Goal: Contribute content

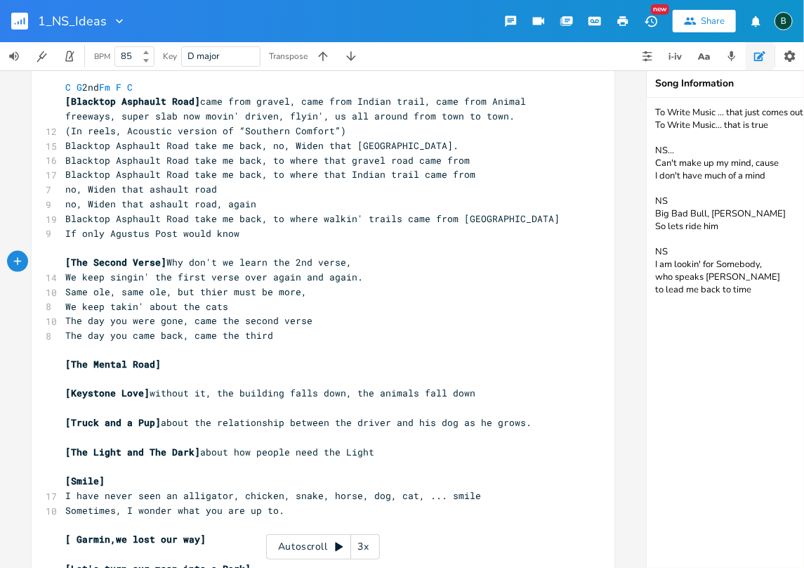
scroll to position [0, 11]
click at [24, 20] on icon "button" at bounding box center [24, 21] width 1 height 7
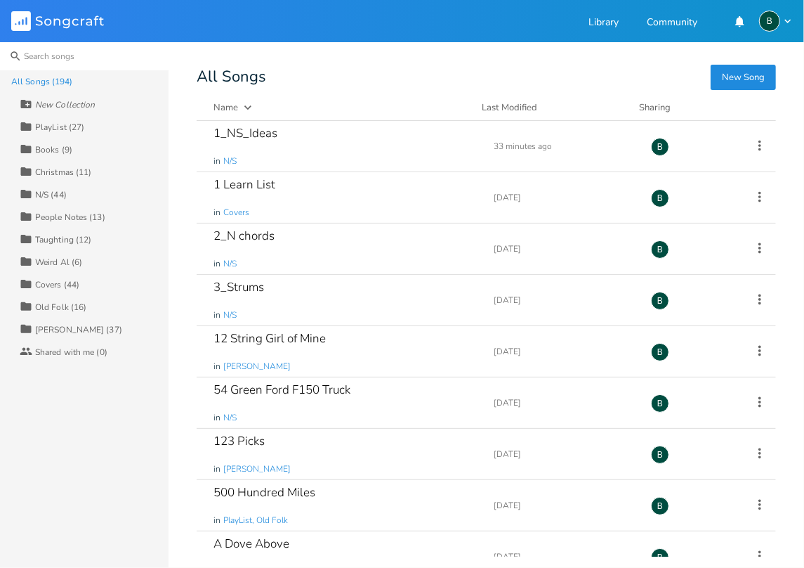
click at [42, 59] on input at bounding box center [84, 56] width 169 height 28
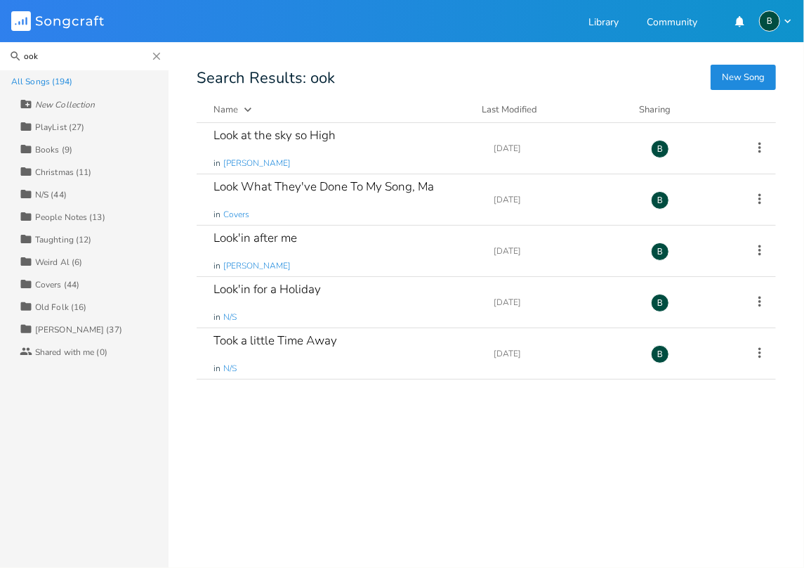
drag, startPoint x: 42, startPoint y: 55, endPoint x: 16, endPoint y: 56, distance: 26.0
click at [16, 56] on input "ook" at bounding box center [84, 56] width 169 height 28
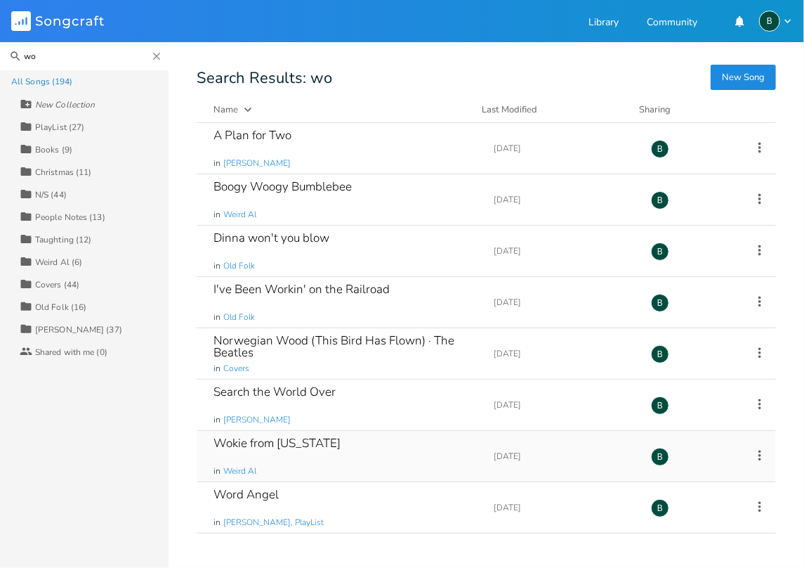
type input "wo"
click at [249, 440] on div "Wokie from [US_STATE]" at bounding box center [277, 443] width 127 height 12
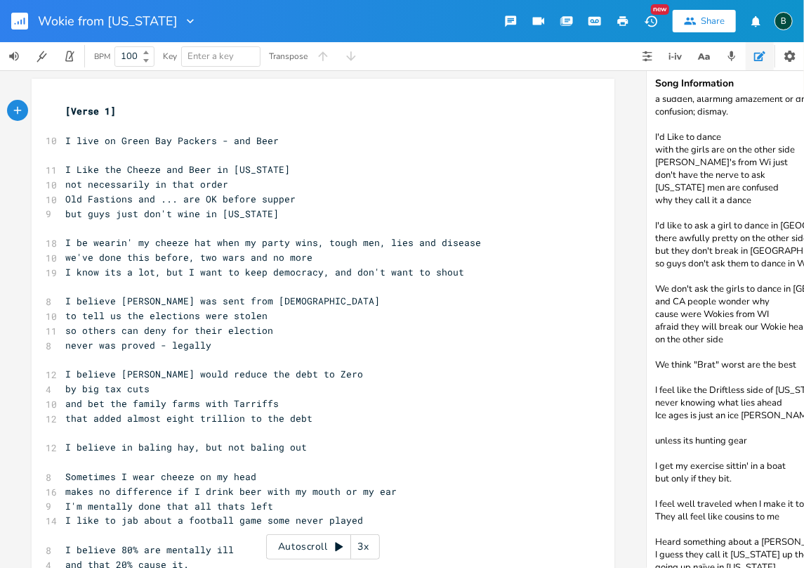
scroll to position [48, 0]
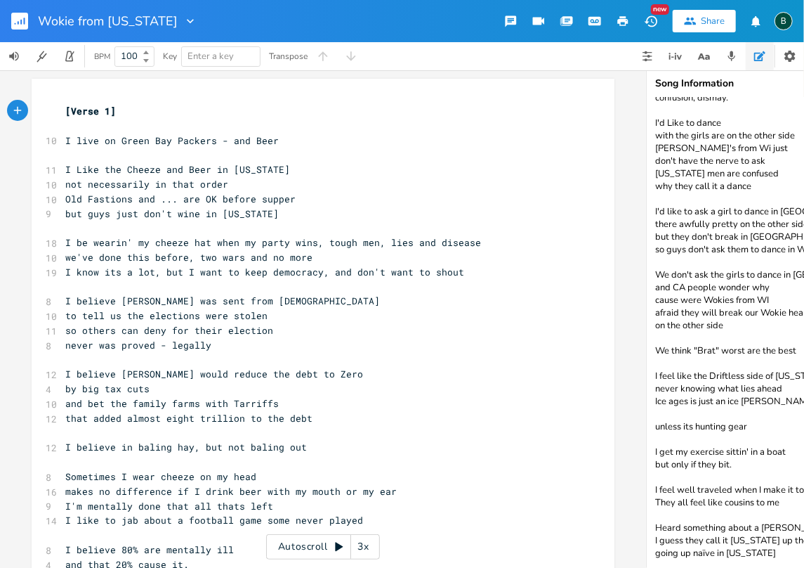
click at [770, 544] on textarea "noun - consternation a sudden, alarming amazement or dread that results in utte…" at bounding box center [787, 333] width 281 height 470
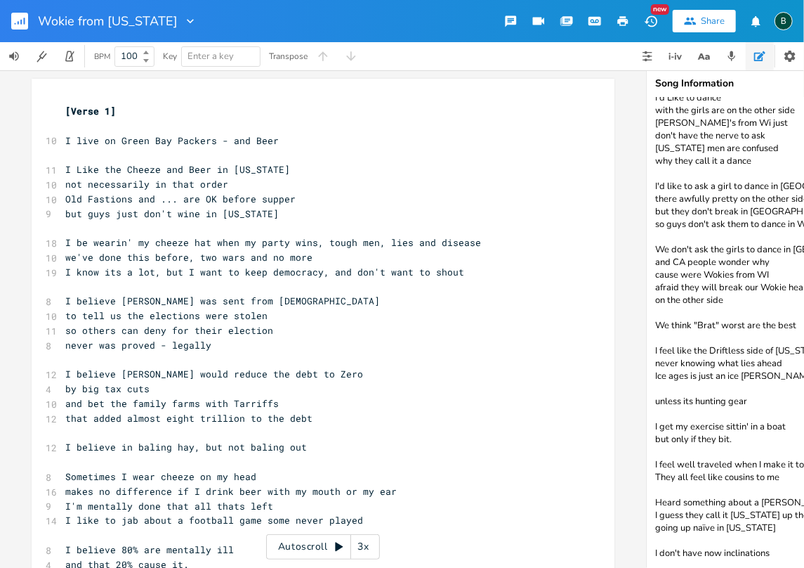
scroll to position [78, 0]
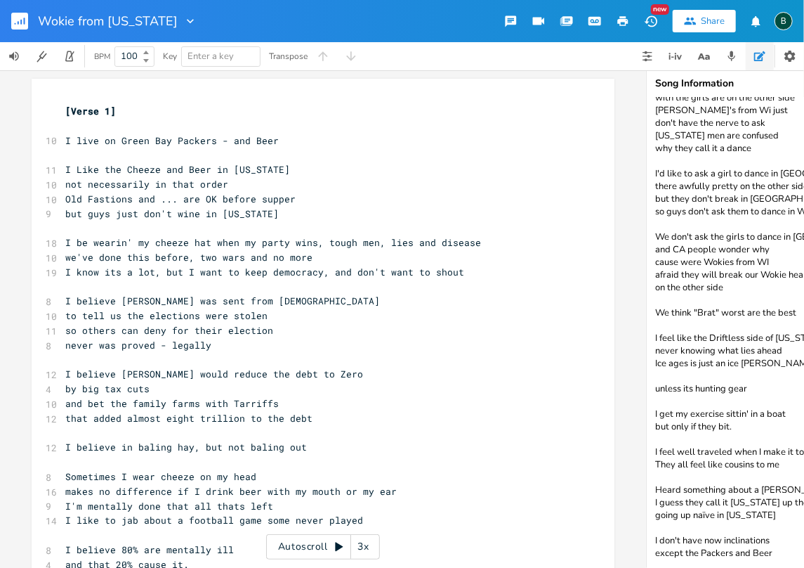
click at [720, 538] on textarea "noun - consternation a sudden, alarming amazement or dread that results in utte…" at bounding box center [787, 333] width 281 height 470
click at [732, 551] on textarea "noun - consternation a sudden, alarming amazement or dread that results in utte…" at bounding box center [787, 333] width 281 height 470
click at [752, 552] on textarea "noun - consternation a sudden, alarming amazement or dread that results in utte…" at bounding box center [787, 333] width 281 height 470
type textarea "noun - consternation a sudden, alarming amazement or dread that results in utte…"
